Goal: Information Seeking & Learning: Learn about a topic

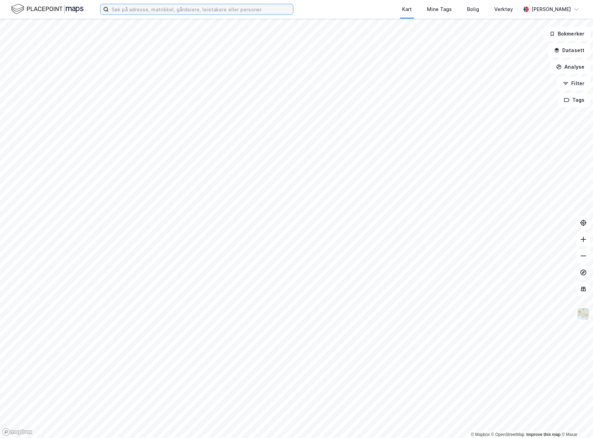
click at [167, 11] on input at bounding box center [201, 9] width 184 height 10
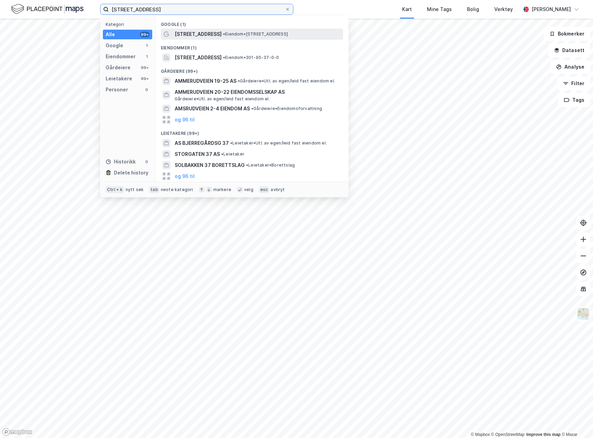
type input "[STREET_ADDRESS]"
click at [191, 29] on div "[STREET_ADDRESS] • Eiendom • [STREET_ADDRESS]" at bounding box center [252, 34] width 182 height 11
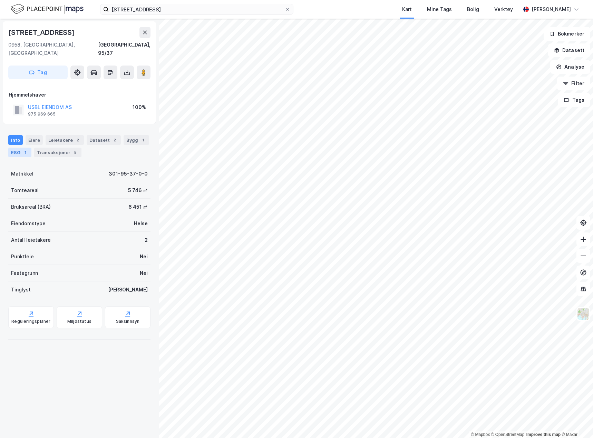
click at [11, 148] on div "ESG 1" at bounding box center [19, 153] width 23 height 10
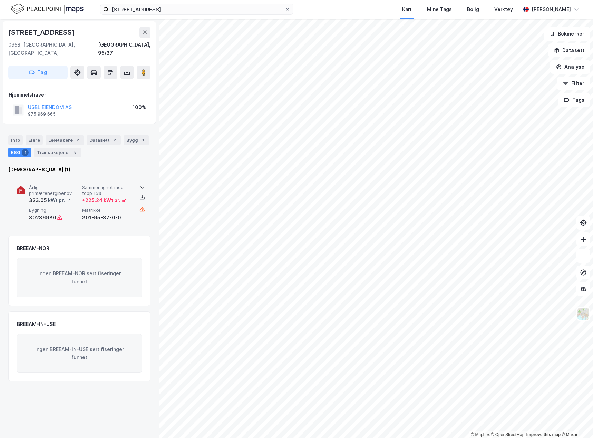
click at [65, 185] on span "Årlig primærenergibehov" at bounding box center [54, 191] width 50 height 12
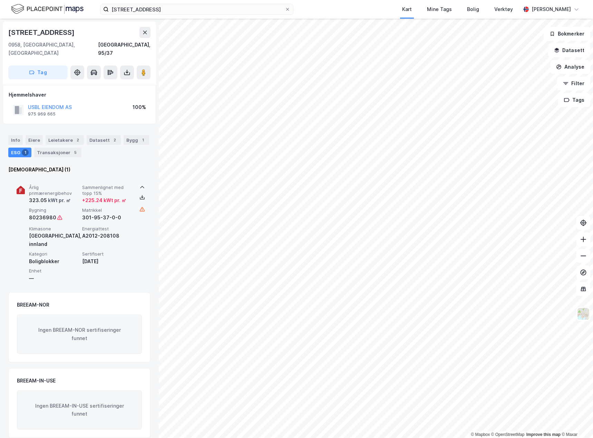
click at [65, 185] on span "Årlig primærenergibehov" at bounding box center [54, 191] width 50 height 12
